Goal: Book appointment/travel/reservation

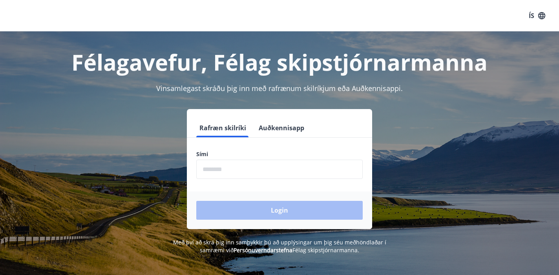
click at [251, 170] on input "phone" at bounding box center [279, 169] width 166 height 19
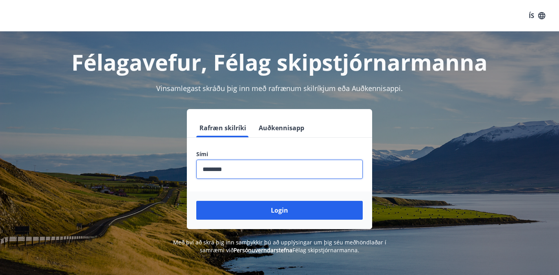
type input "********"
click at [279, 210] on button "Login" at bounding box center [279, 210] width 166 height 19
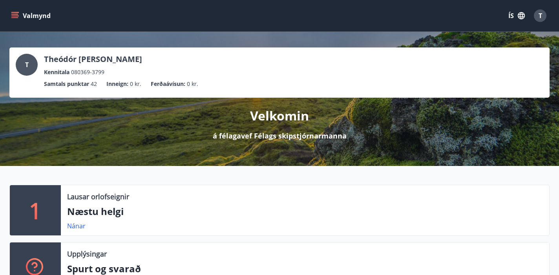
click at [119, 213] on p "Næstu helgi" at bounding box center [305, 211] width 476 height 13
click at [76, 224] on link "Nánar" at bounding box center [76, 226] width 18 height 9
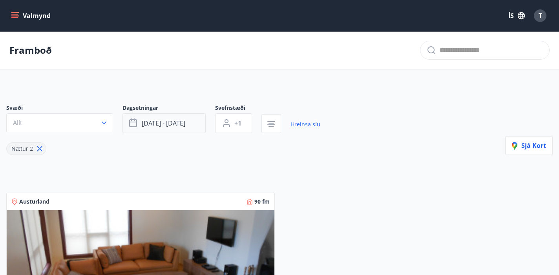
click at [178, 126] on span "okt 17 - okt 20" at bounding box center [164, 123] width 44 height 9
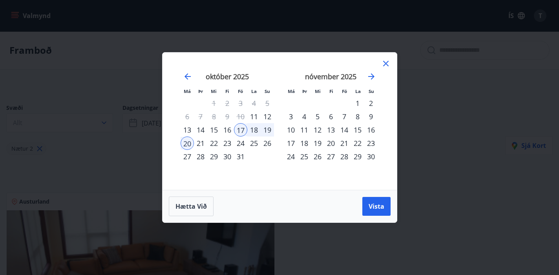
click at [270, 129] on div "19" at bounding box center [267, 129] width 13 height 13
click at [247, 129] on div "17" at bounding box center [240, 129] width 13 height 13
click at [266, 133] on div "19" at bounding box center [267, 129] width 13 height 13
click at [382, 203] on button "Vista" at bounding box center [376, 206] width 28 height 19
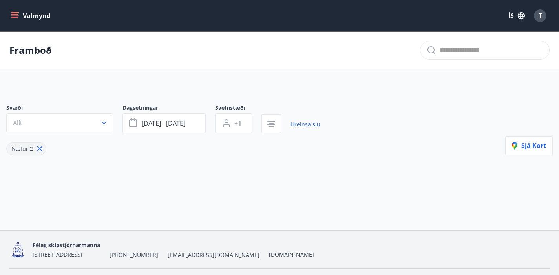
click at [40, 53] on p "Framboð" at bounding box center [30, 50] width 42 height 13
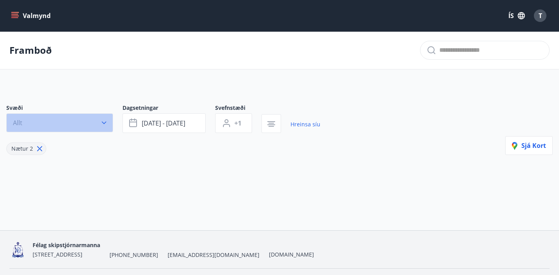
click at [104, 123] on icon "button" at bounding box center [104, 123] width 8 height 8
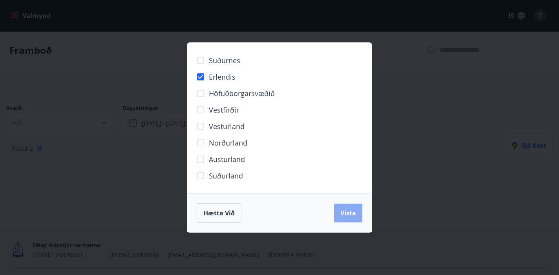
click at [341, 215] on span "Vista" at bounding box center [348, 213] width 16 height 9
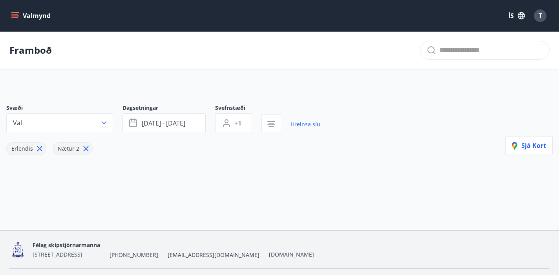
click at [17, 14] on icon "menu" at bounding box center [14, 14] width 7 height 1
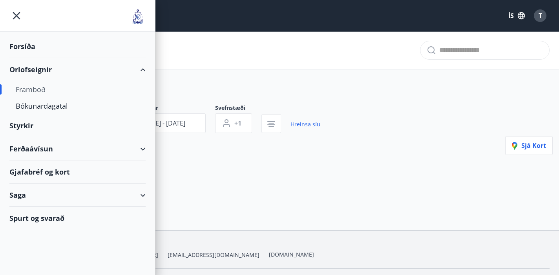
click at [28, 67] on div "Orlofseignir" at bounding box center [77, 69] width 136 height 23
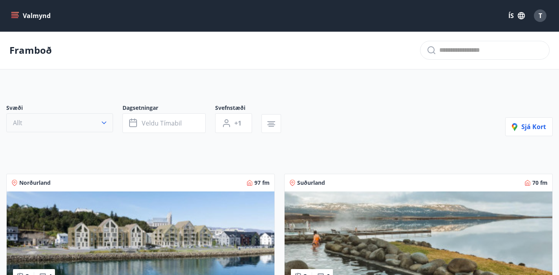
click at [101, 125] on icon "button" at bounding box center [104, 123] width 8 height 8
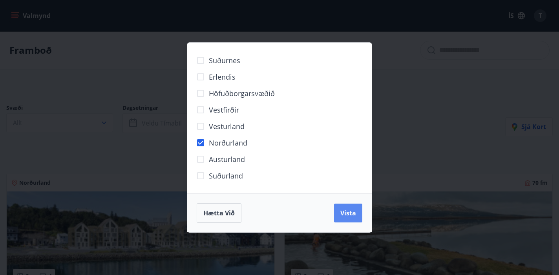
click at [346, 217] on span "Vista" at bounding box center [348, 213] width 16 height 9
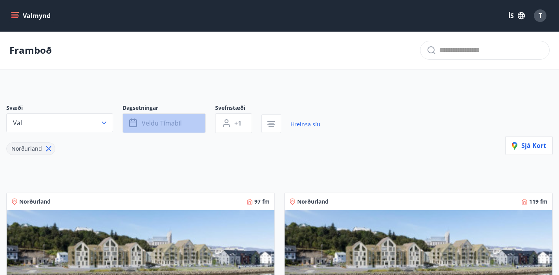
click at [184, 120] on button "Veldu tímabil" at bounding box center [163, 123] width 83 height 20
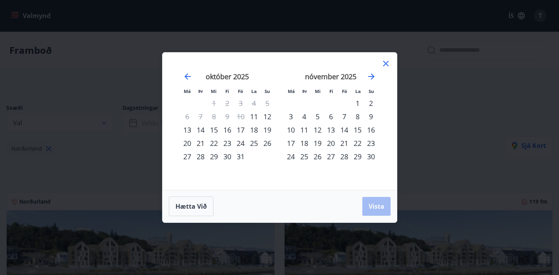
click at [241, 128] on div "17" at bounding box center [240, 129] width 13 height 13
click at [191, 142] on div "20" at bounding box center [186, 143] width 13 height 13
click at [383, 204] on span "Vista" at bounding box center [376, 206] width 16 height 9
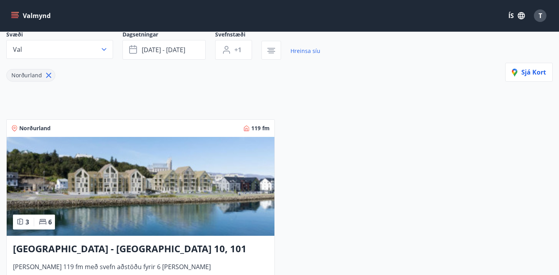
scroll to position [149, 0]
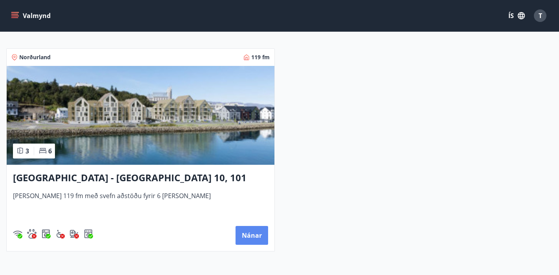
click at [252, 229] on button "Nánar" at bounding box center [251, 235] width 33 height 19
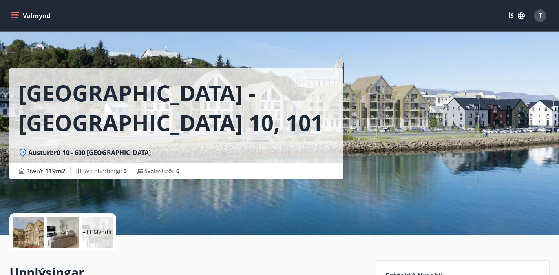
click at [66, 235] on div at bounding box center [62, 232] width 31 height 31
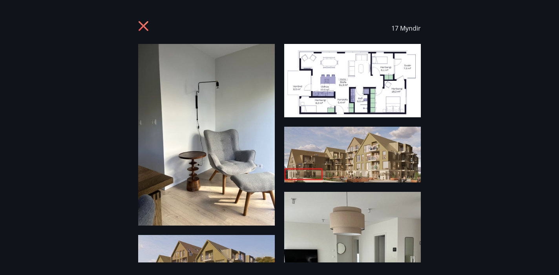
click at [144, 30] on icon at bounding box center [144, 27] width 13 height 13
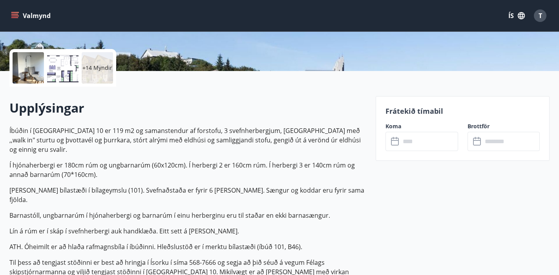
scroll to position [171, 0]
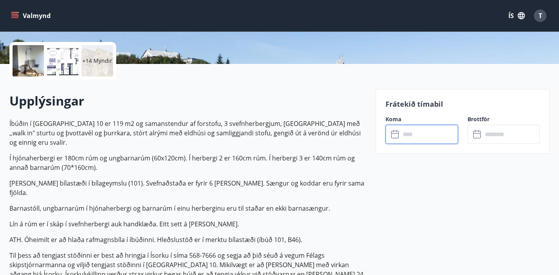
click at [421, 136] on input "text" at bounding box center [428, 134] width 57 height 19
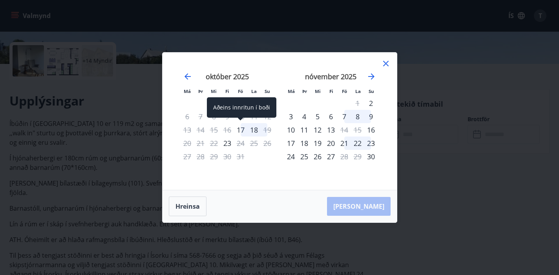
click at [240, 130] on div "17" at bounding box center [240, 129] width 13 height 13
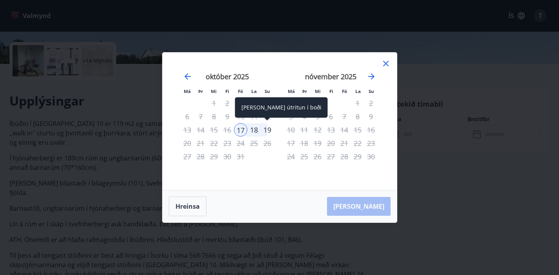
click at [269, 131] on div "19" at bounding box center [267, 129] width 13 height 13
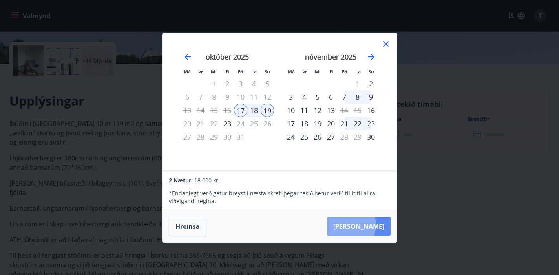
click at [375, 225] on button "Taka Frá" at bounding box center [359, 226] width 64 height 19
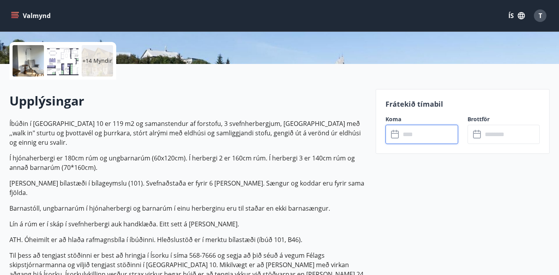
type input "******"
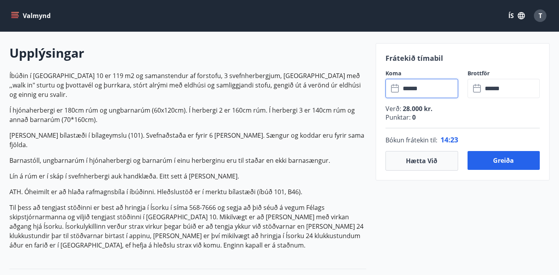
scroll to position [228, 0]
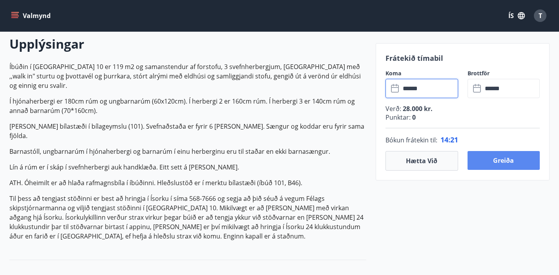
click at [514, 160] on button "Greiða" at bounding box center [503, 160] width 72 height 19
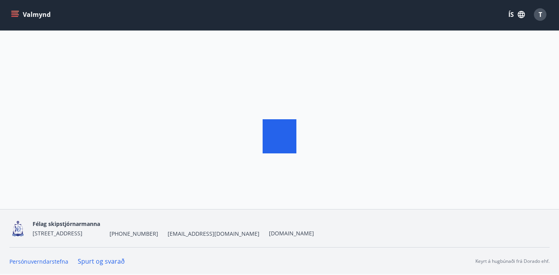
scroll to position [1, 0]
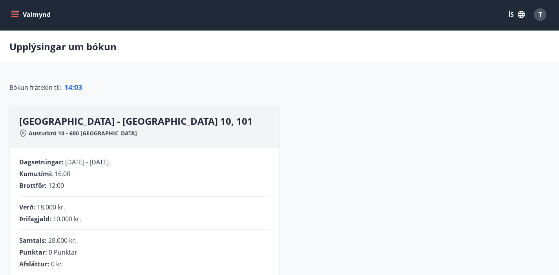
click at [21, 11] on button "Valmynd" at bounding box center [31, 14] width 44 height 14
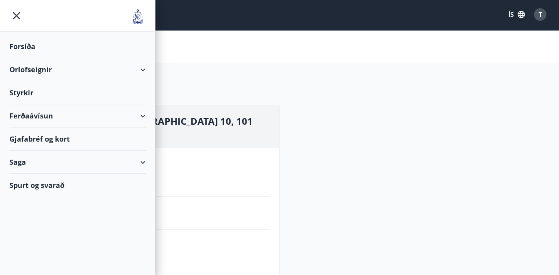
click at [45, 66] on div "Orlofseignir" at bounding box center [77, 69] width 136 height 23
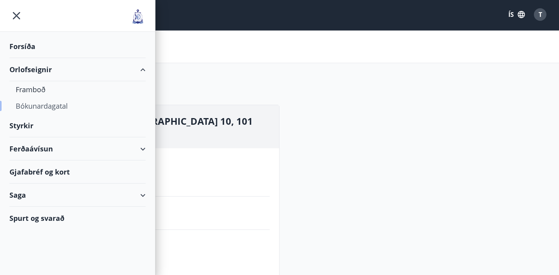
click at [34, 114] on div "Bókunardagatal" at bounding box center [78, 106] width 124 height 16
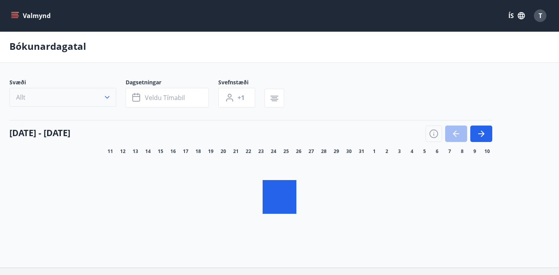
click at [112, 100] on button "Allt" at bounding box center [62, 97] width 107 height 19
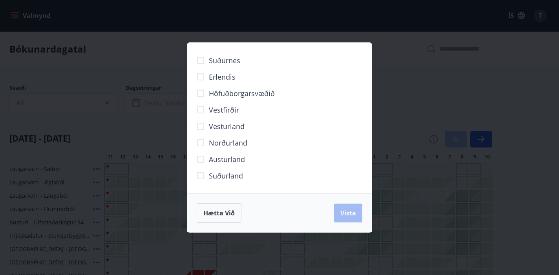
click at [363, 207] on div "Hætta við Vista" at bounding box center [279, 212] width 184 height 39
click at [347, 217] on div "Hætta við Vista" at bounding box center [280, 213] width 166 height 20
click at [531, 207] on div "Suðurnes Erlendis Höfuðborgarsvæðið Vestfirðir Vesturland Norðurland Austurland…" at bounding box center [279, 137] width 559 height 275
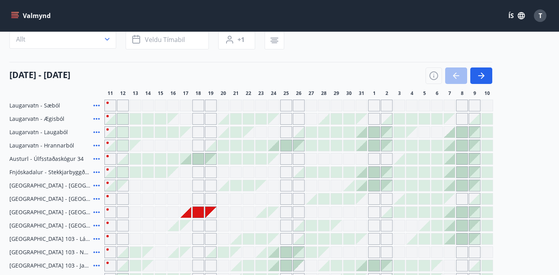
scroll to position [66, 0]
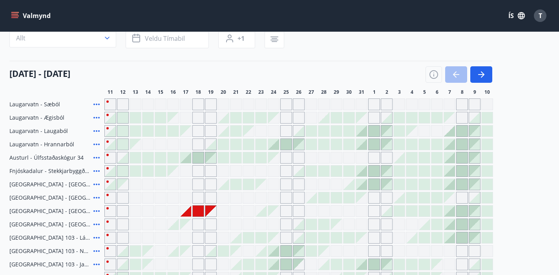
click at [187, 198] on div "Gráir dagar eru ekki bókanlegir" at bounding box center [186, 198] width 12 height 12
click at [186, 212] on div at bounding box center [185, 211] width 11 height 11
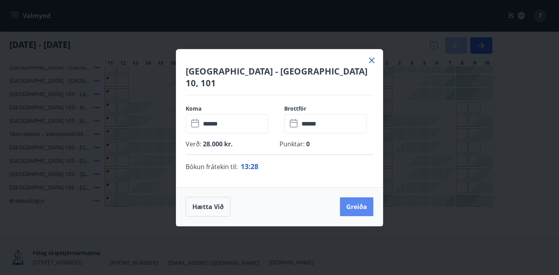
click at [360, 197] on button "Greiða" at bounding box center [356, 206] width 33 height 19
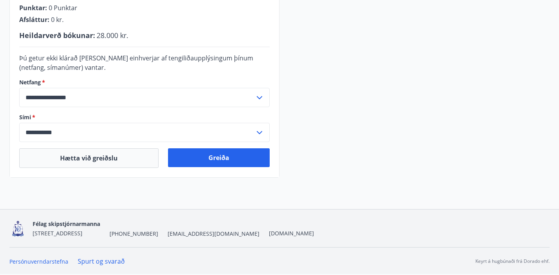
scroll to position [246, 0]
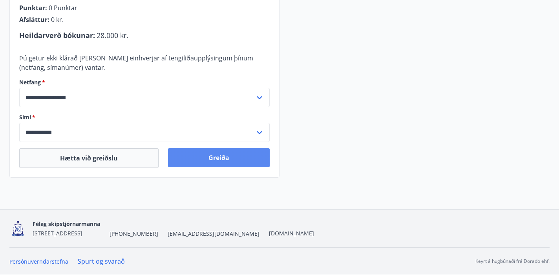
click at [212, 156] on button "Greiða" at bounding box center [219, 157] width 102 height 19
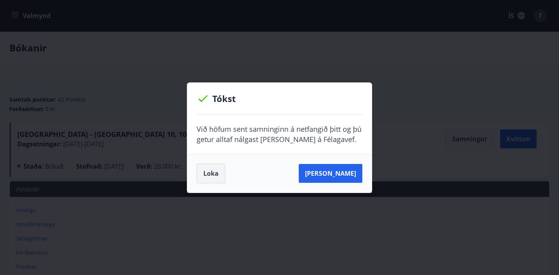
click at [221, 177] on button "Loka" at bounding box center [211, 174] width 29 height 20
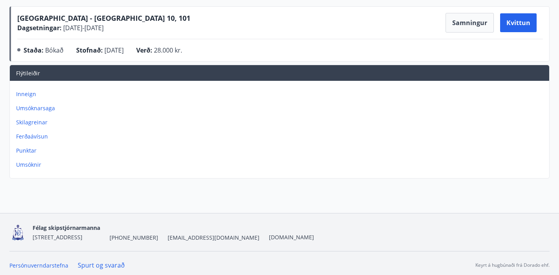
scroll to position [113, 0]
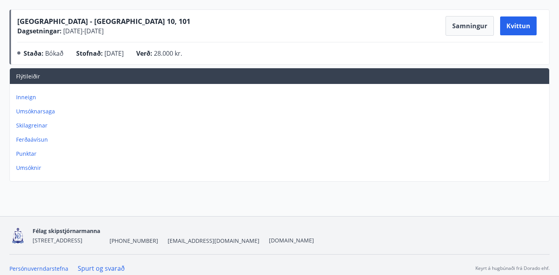
click at [32, 139] on p "Ferðaávísun" at bounding box center [281, 140] width 530 height 8
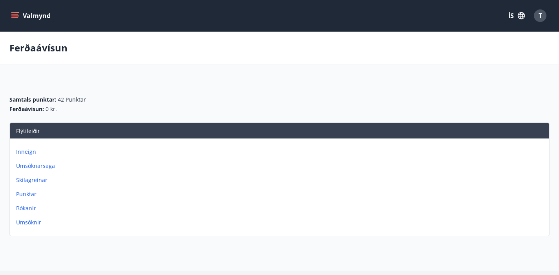
scroll to position [5, 0]
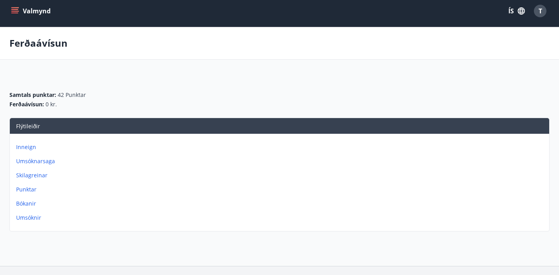
click at [32, 164] on p "Umsóknarsaga" at bounding box center [281, 161] width 530 height 8
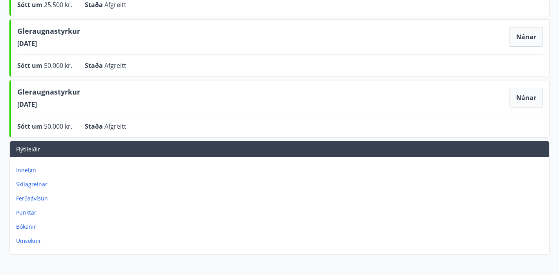
scroll to position [149, 0]
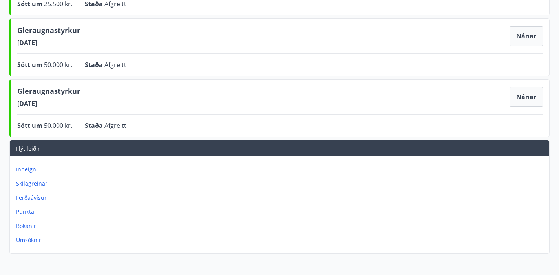
click at [31, 173] on p "Inneign" at bounding box center [281, 170] width 530 height 8
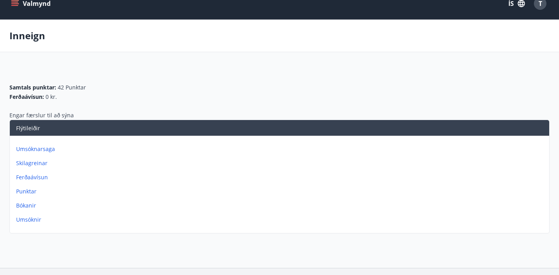
scroll to position [13, 0]
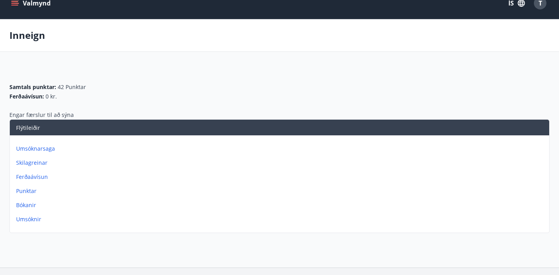
click at [33, 179] on p "Ferðaávísun" at bounding box center [281, 177] width 530 height 8
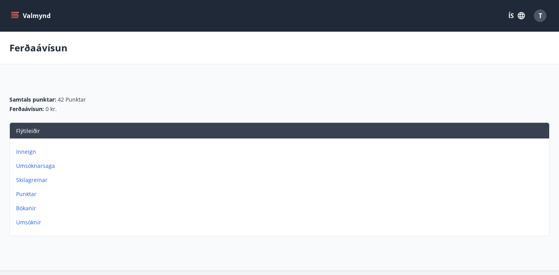
click at [30, 196] on p "Punktar" at bounding box center [281, 194] width 530 height 8
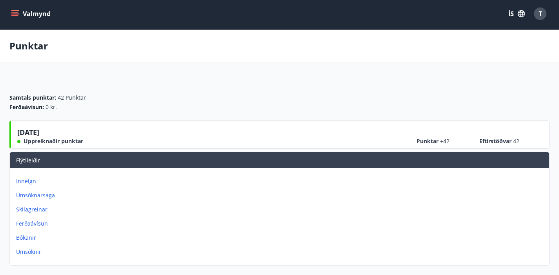
scroll to position [4, 0]
